Goal: Obtain resource: Obtain resource

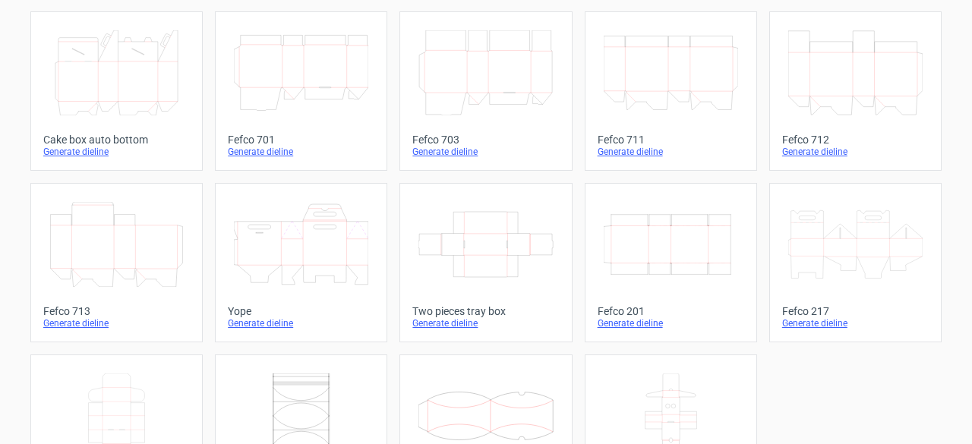
scroll to position [425, 0]
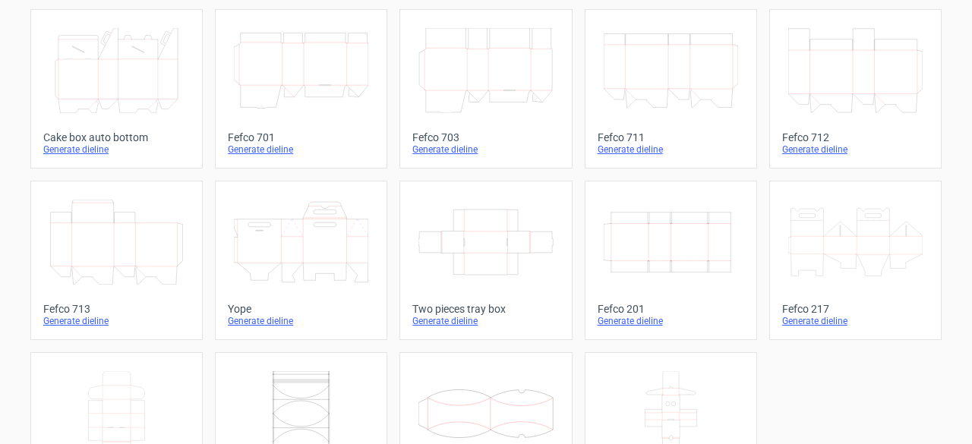
click at [653, 309] on div "Fefco 201" at bounding box center [671, 309] width 147 height 12
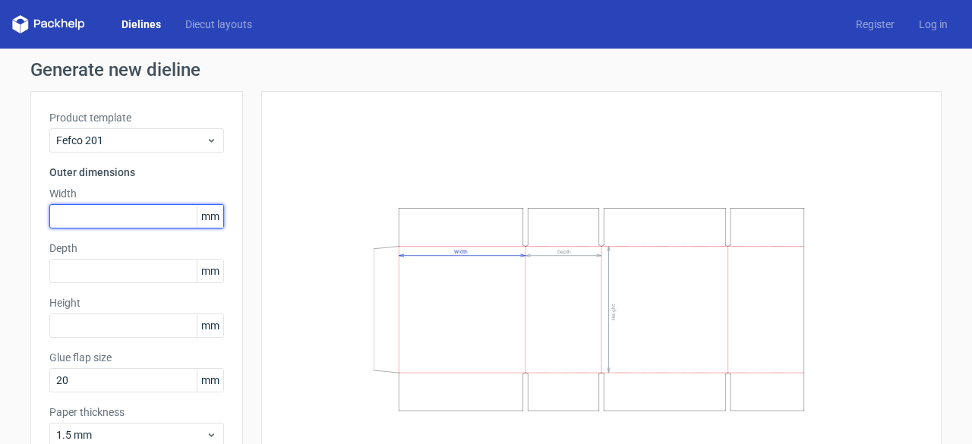
click at [131, 211] on input "text" at bounding box center [136, 216] width 175 height 24
type input "330"
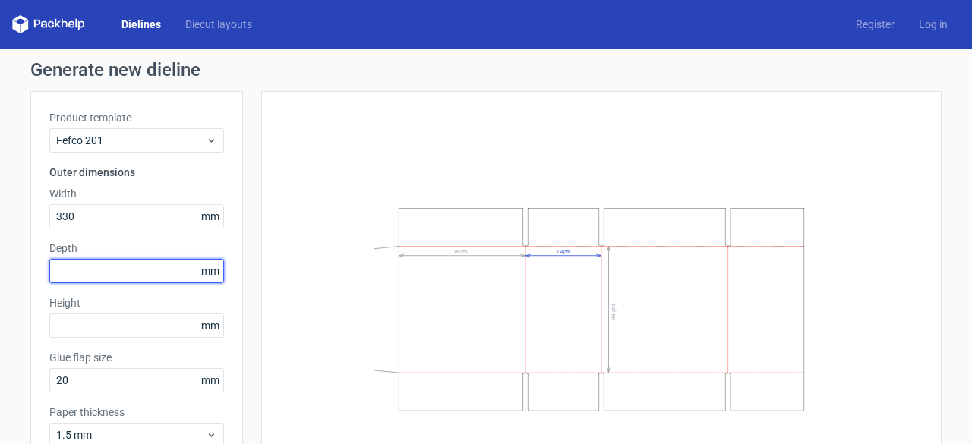
click at [86, 269] on input "text" at bounding box center [136, 271] width 175 height 24
type input "205"
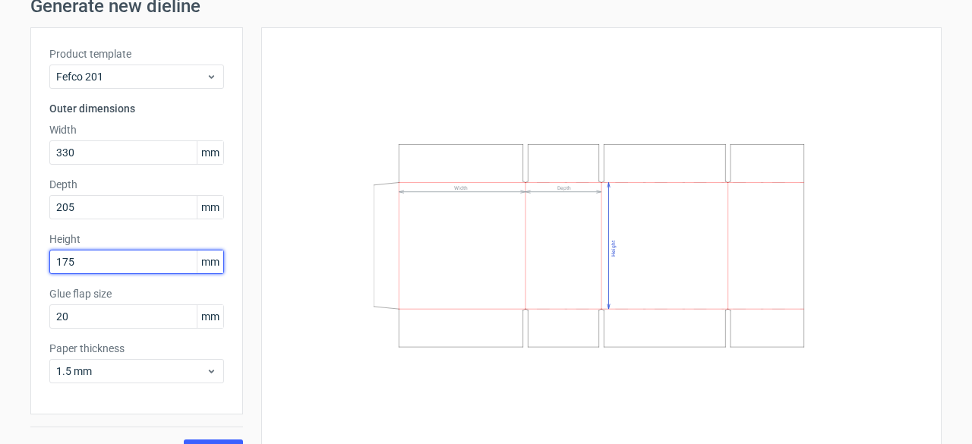
scroll to position [94, 0]
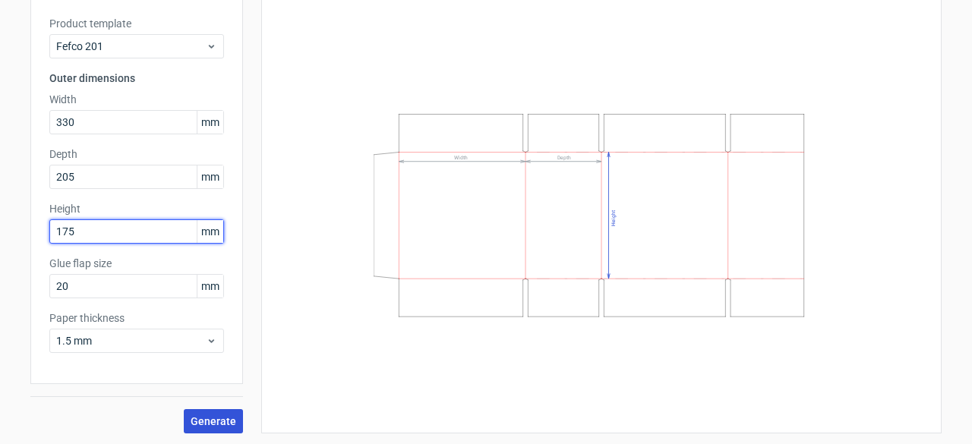
type input "175"
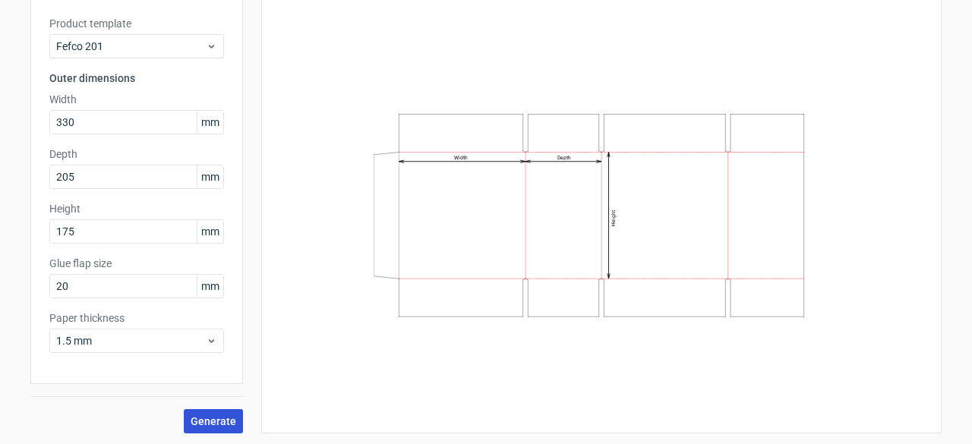
click at [222, 418] on span "Generate" at bounding box center [214, 421] width 46 height 11
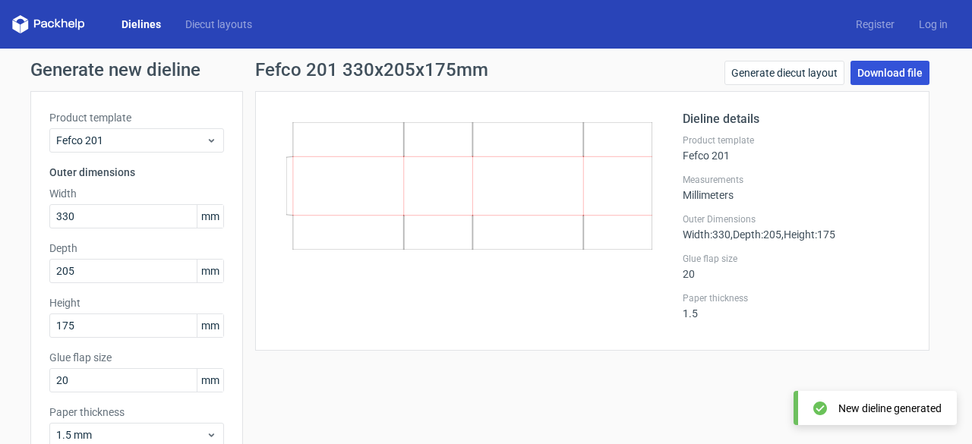
click at [908, 78] on link "Download file" at bounding box center [890, 73] width 79 height 24
